Goal: Navigation & Orientation: Find specific page/section

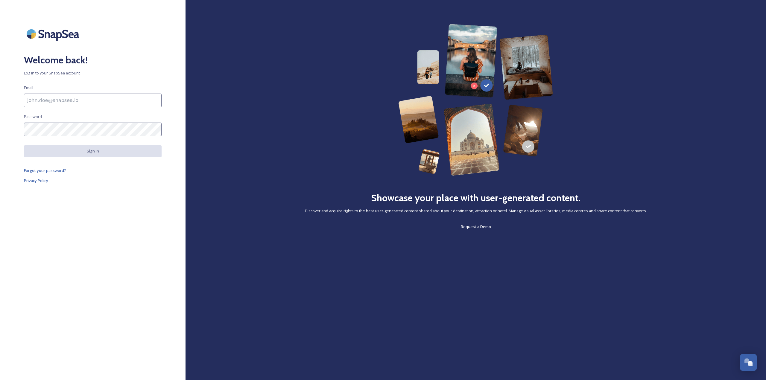
click at [93, 103] on input at bounding box center [93, 101] width 138 height 14
paste input "[EMAIL_ADDRESS][DOMAIN_NAME]"
type input "[EMAIL_ADDRESS][DOMAIN_NAME]"
click at [96, 150] on button "Sign in" at bounding box center [93, 151] width 138 height 12
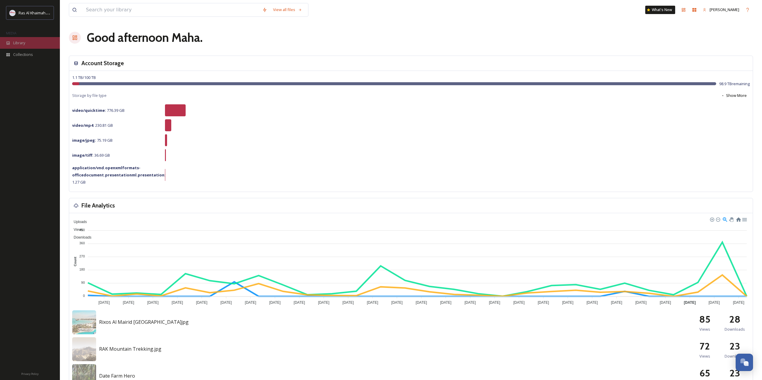
click at [26, 45] on div "Library" at bounding box center [30, 43] width 60 height 12
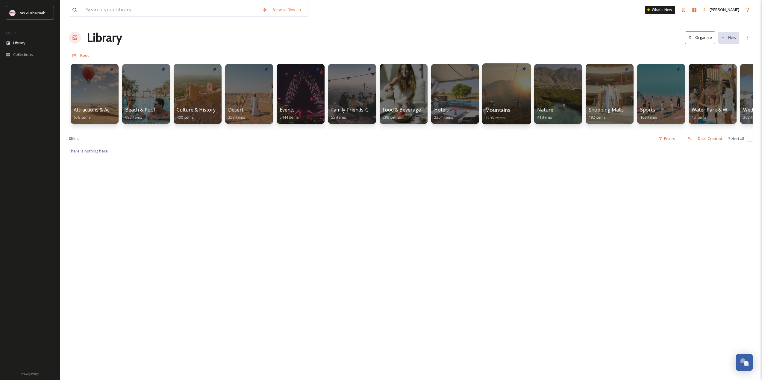
click at [493, 90] on div at bounding box center [506, 93] width 49 height 61
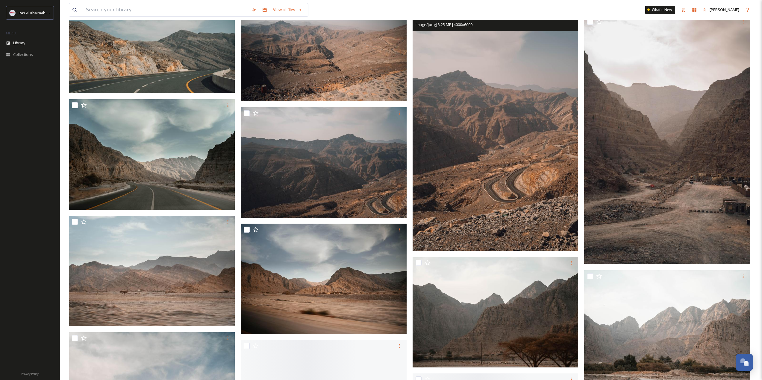
scroll to position [1227, 0]
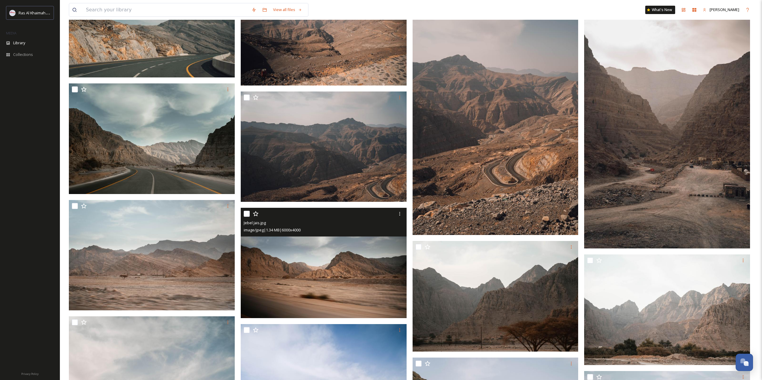
click at [329, 260] on img at bounding box center [324, 263] width 166 height 111
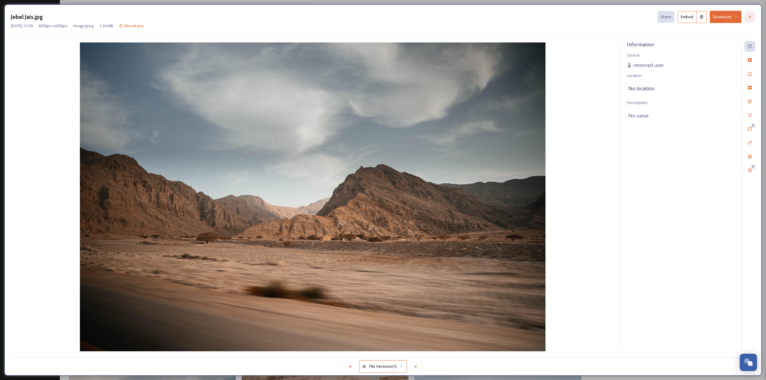
click at [751, 16] on icon at bounding box center [750, 17] width 5 height 5
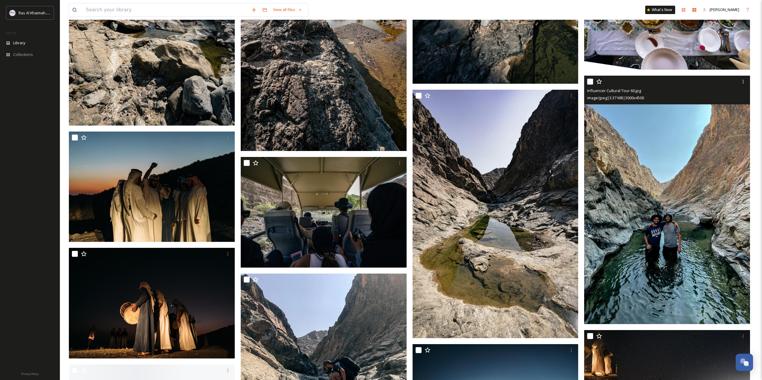
scroll to position [5297, 0]
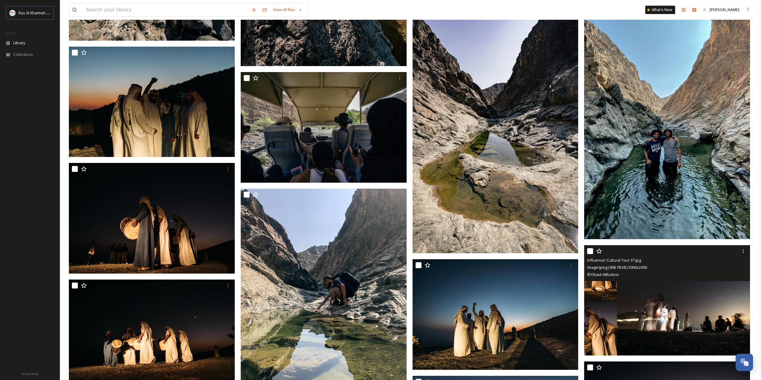
click at [661, 294] on img at bounding box center [667, 300] width 166 height 111
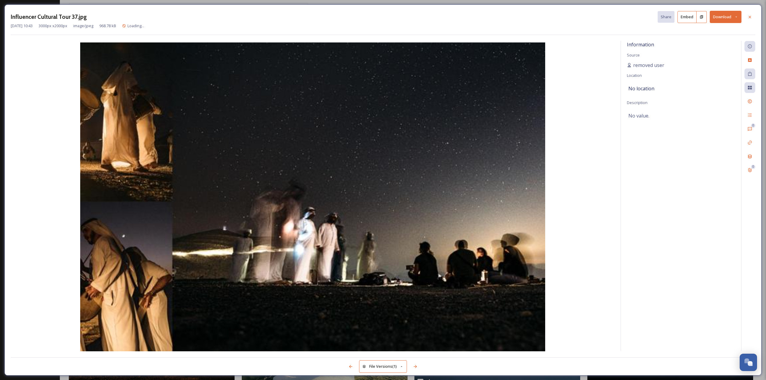
click at [606, 248] on img at bounding box center [313, 197] width 604 height 310
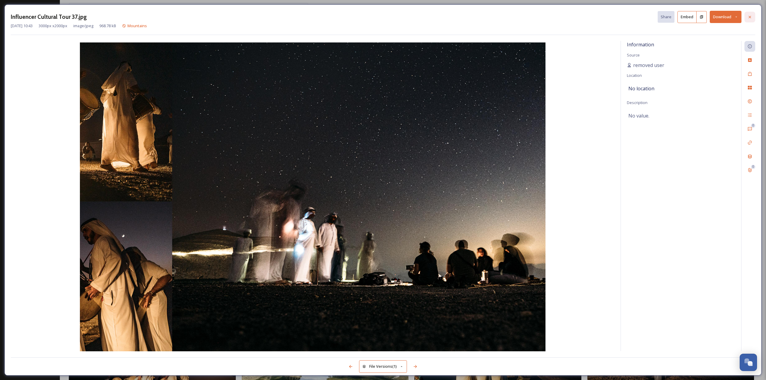
click at [749, 17] on icon at bounding box center [750, 17] width 2 height 2
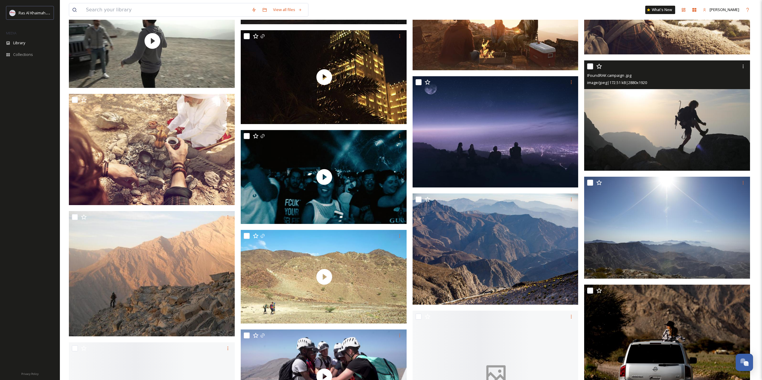
scroll to position [7182, 0]
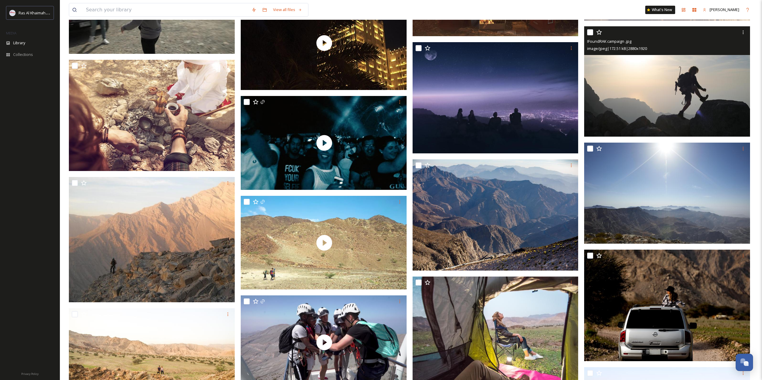
click at [628, 102] on img at bounding box center [667, 81] width 166 height 111
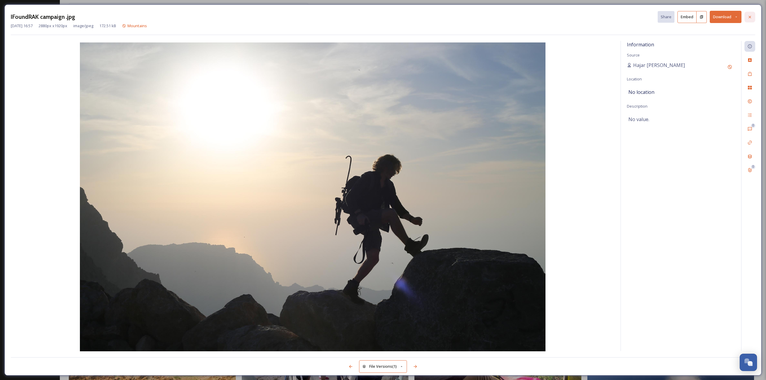
click at [750, 15] on icon at bounding box center [750, 17] width 5 height 5
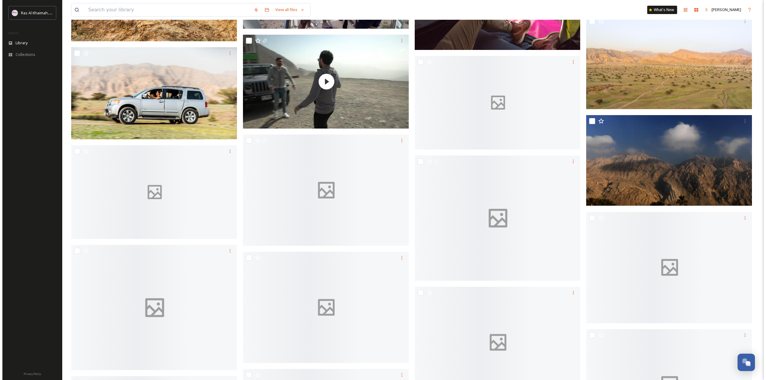
scroll to position [7571, 0]
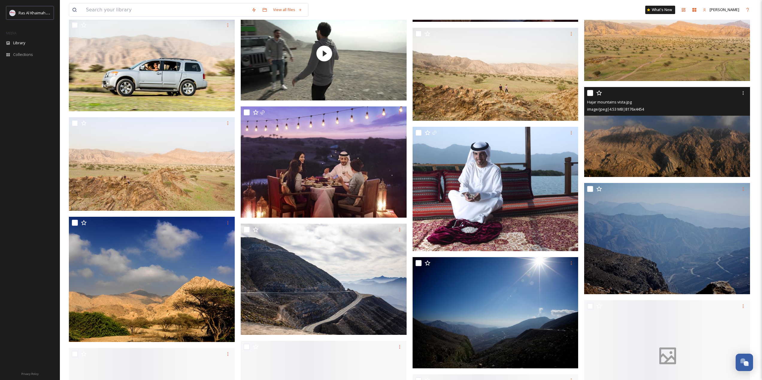
click at [635, 129] on img at bounding box center [667, 132] width 166 height 90
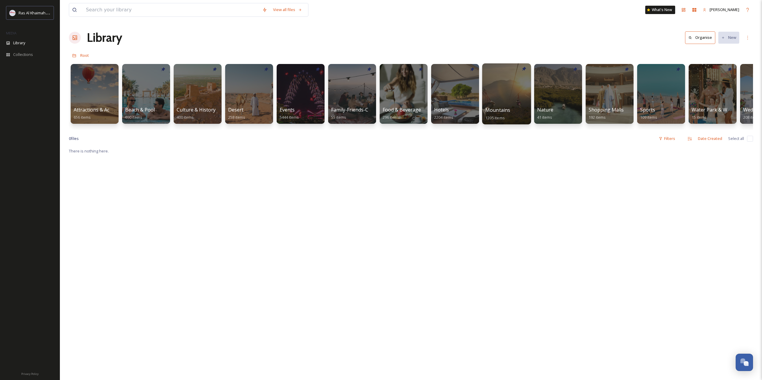
click at [491, 92] on div at bounding box center [506, 93] width 49 height 61
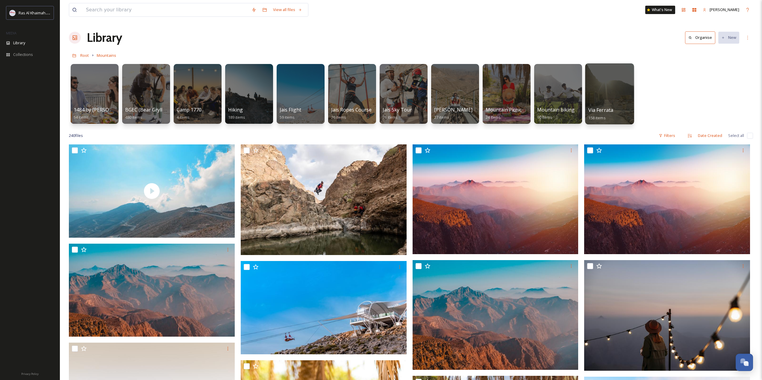
click at [615, 88] on div at bounding box center [609, 93] width 49 height 61
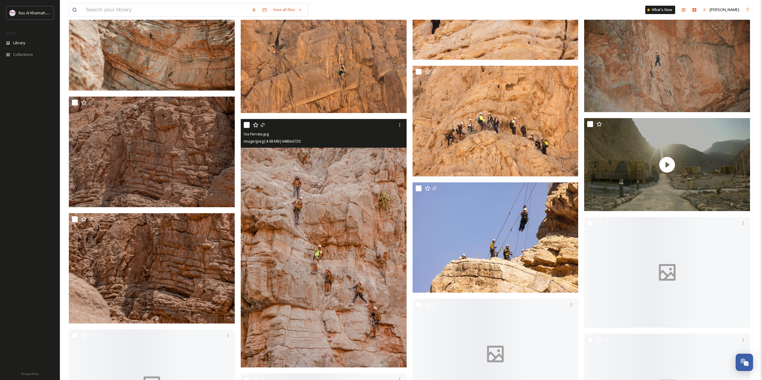
scroll to position [1736, 0]
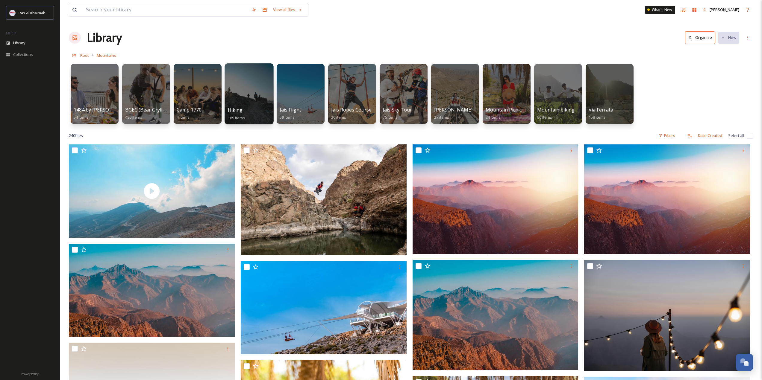
click at [259, 102] on div at bounding box center [248, 93] width 49 height 61
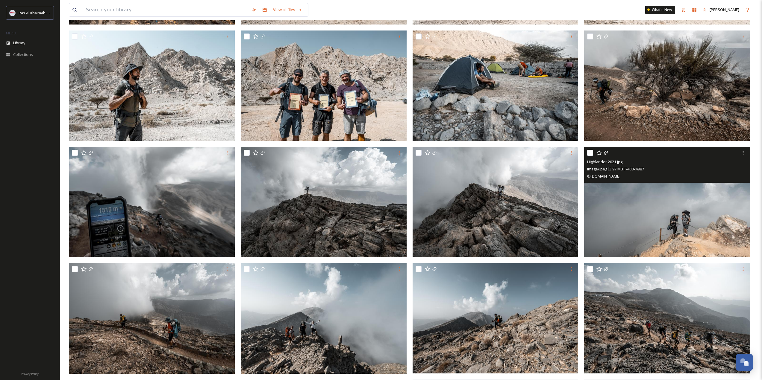
scroll to position [180, 0]
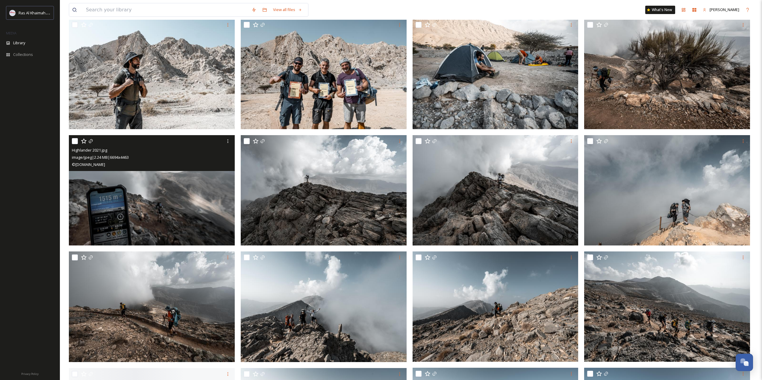
click at [171, 216] on img at bounding box center [152, 190] width 166 height 111
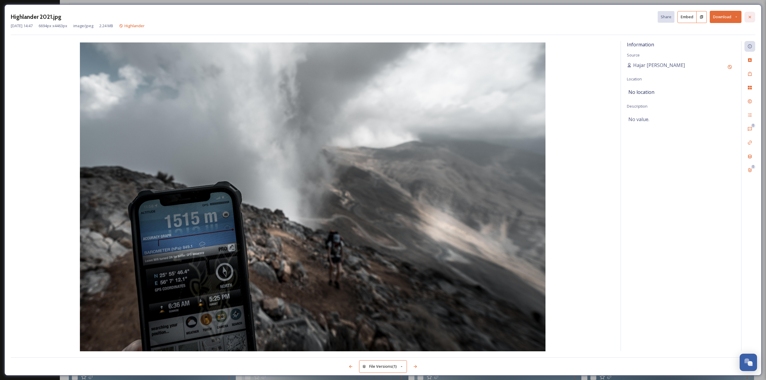
click at [751, 15] on icon at bounding box center [750, 17] width 5 height 5
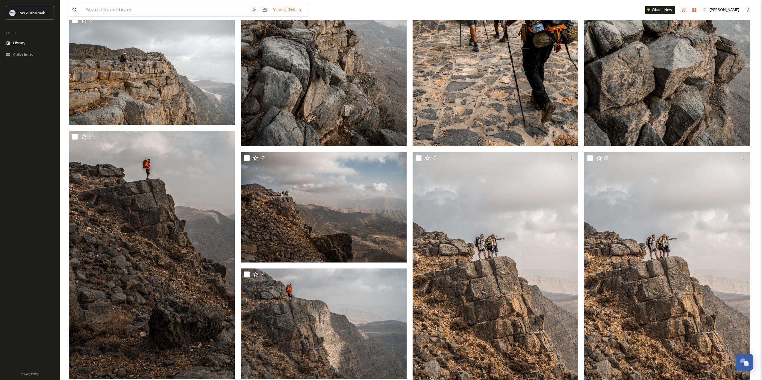
scroll to position [1317, 0]
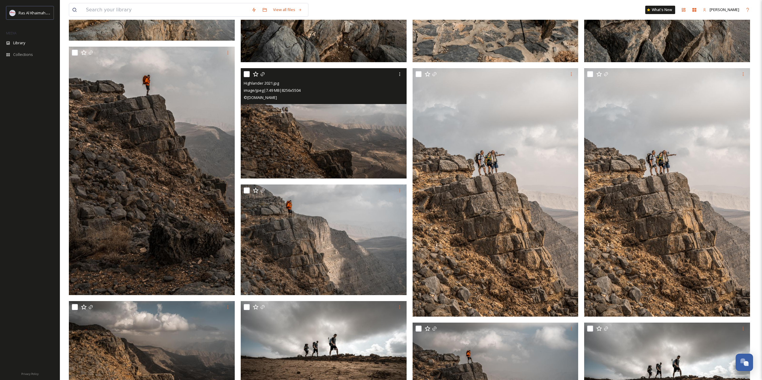
click at [295, 152] on img at bounding box center [324, 123] width 166 height 111
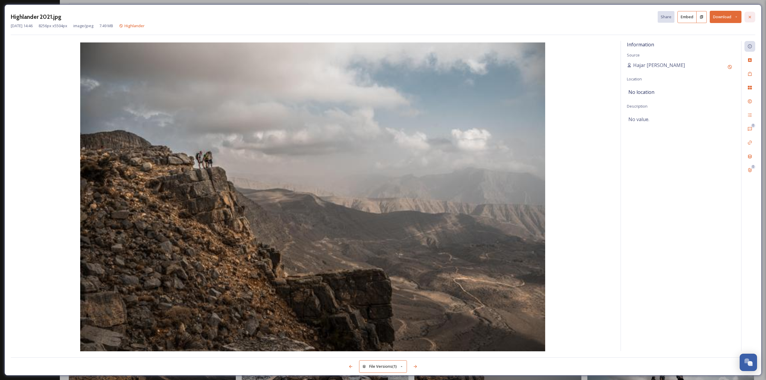
click at [751, 16] on icon at bounding box center [750, 17] width 5 height 5
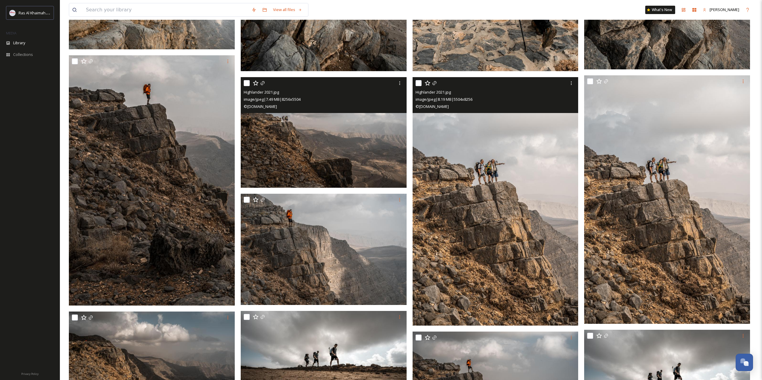
scroll to position [1466, 0]
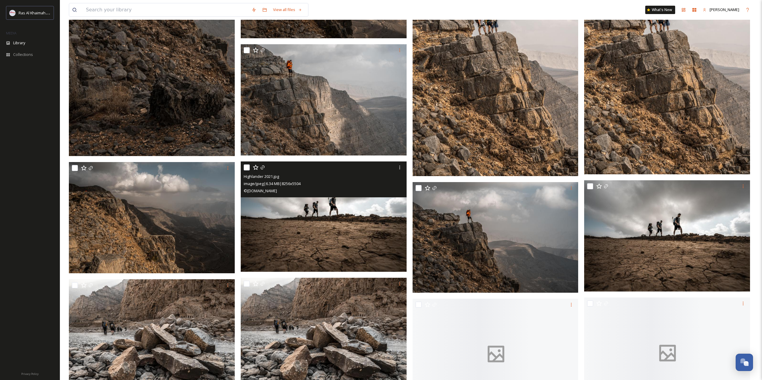
click at [320, 242] on img at bounding box center [324, 216] width 166 height 111
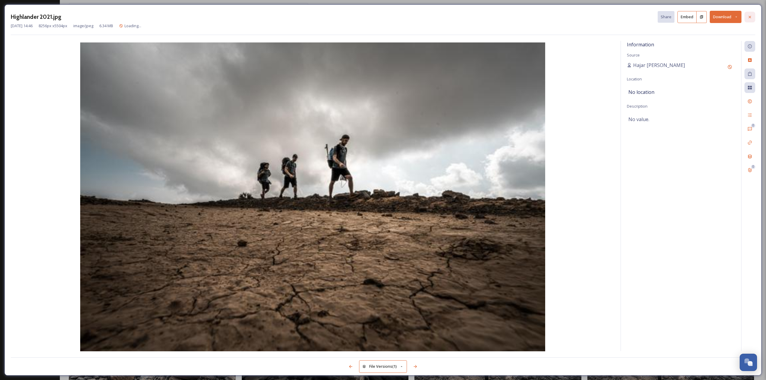
click at [753, 17] on div at bounding box center [750, 17] width 11 height 11
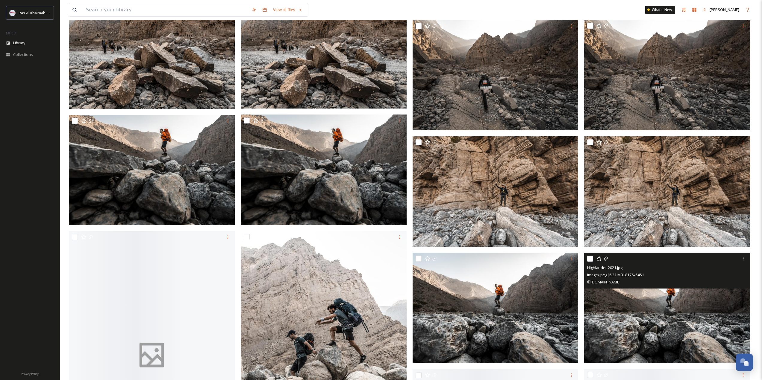
scroll to position [1766, 0]
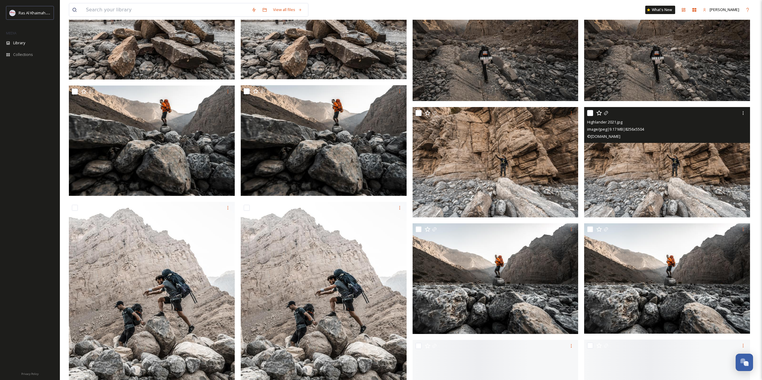
click at [660, 172] on img at bounding box center [667, 162] width 166 height 111
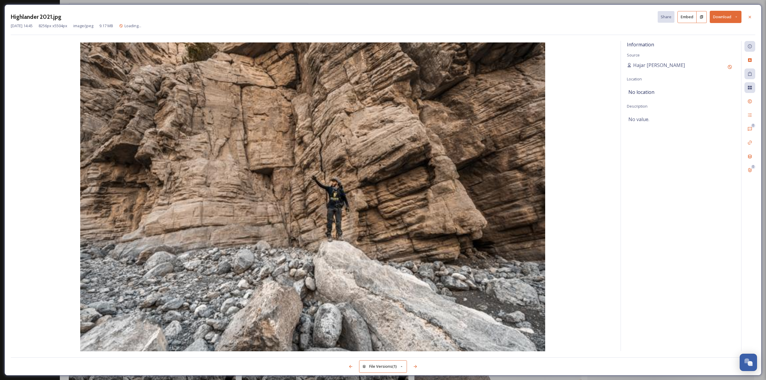
click at [405, 190] on img at bounding box center [313, 197] width 604 height 310
click at [741, 28] on div "[DATE] 14:45 8256 px x 5504 px image/jpeg 9.17 MB Highlander" at bounding box center [383, 26] width 745 height 6
click at [749, 13] on div at bounding box center [750, 17] width 11 height 11
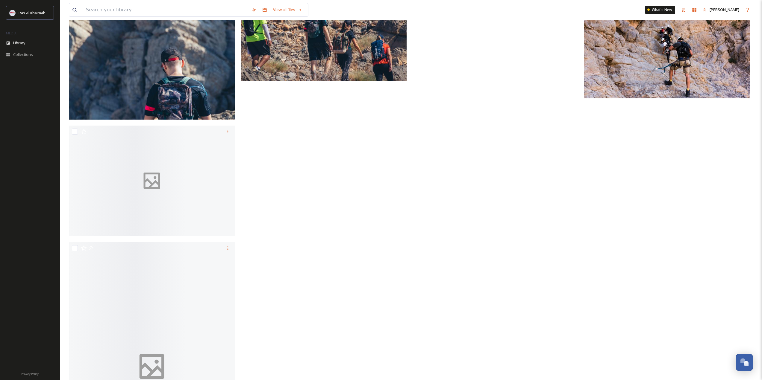
scroll to position [5237, 0]
